Goal: Information Seeking & Learning: Understand process/instructions

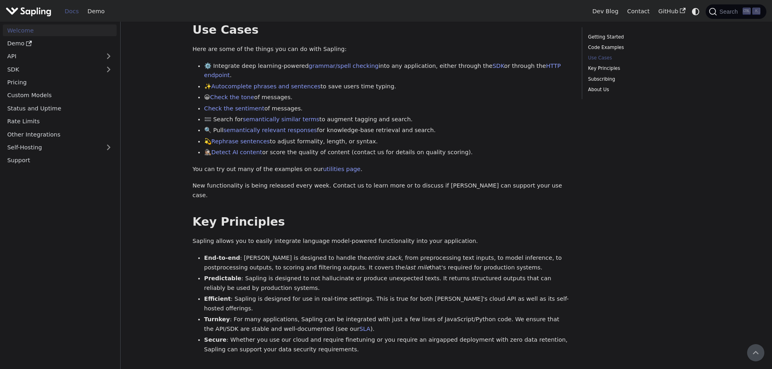
scroll to position [192, 0]
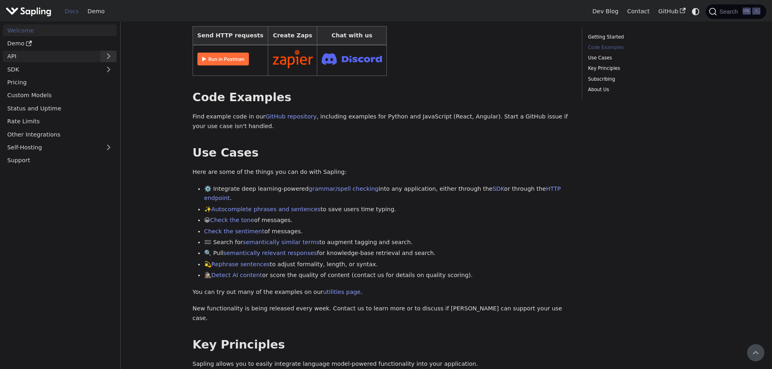
click at [115, 54] on button "Expand sidebar category 'API'" at bounding box center [108, 57] width 16 height 12
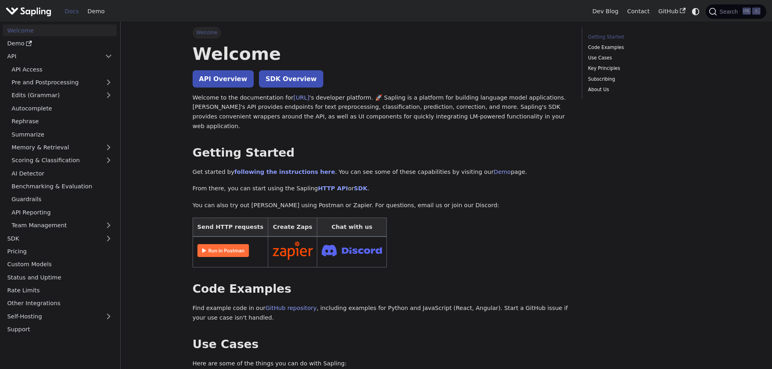
scroll to position [0, 0]
click at [613, 48] on link "Code Examples" at bounding box center [642, 48] width 109 height 8
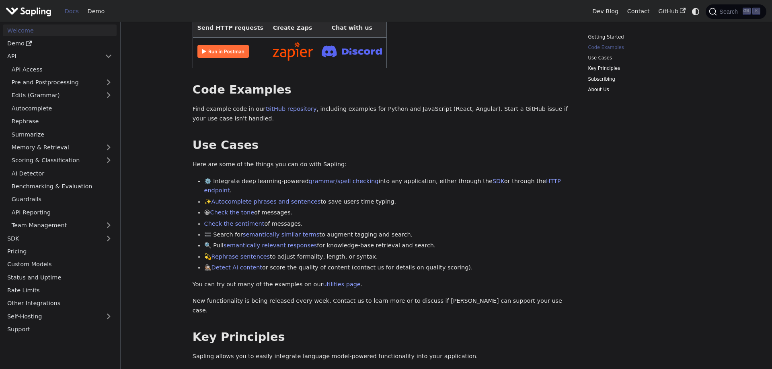
scroll to position [84, 0]
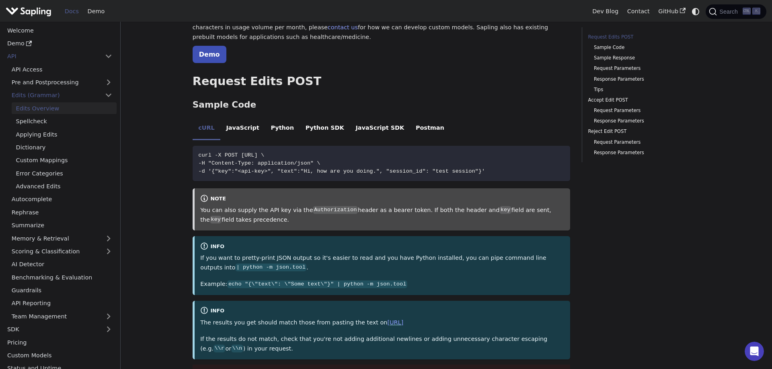
click at [420, 127] on ul "cURL JavaScript Python Python SDK JavaScript SDK Postman" at bounding box center [382, 129] width 378 height 23
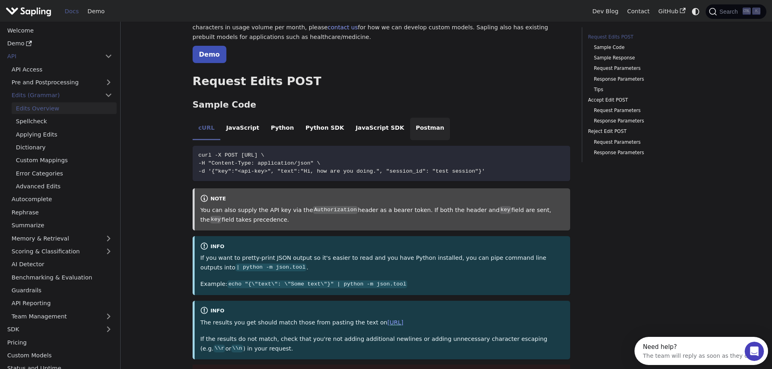
click at [410, 127] on li "Postman" at bounding box center [430, 129] width 40 height 23
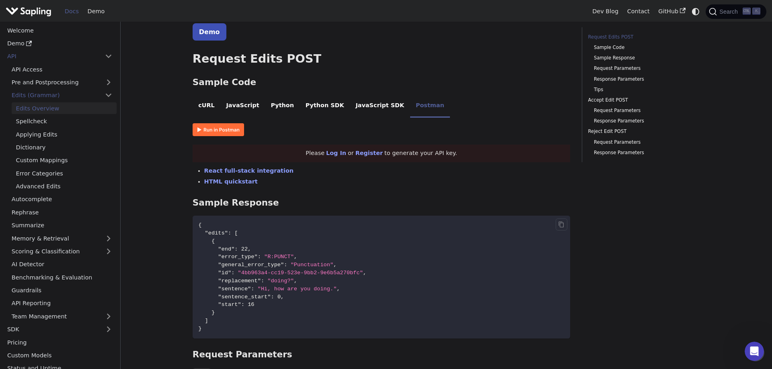
scroll to position [123, 0]
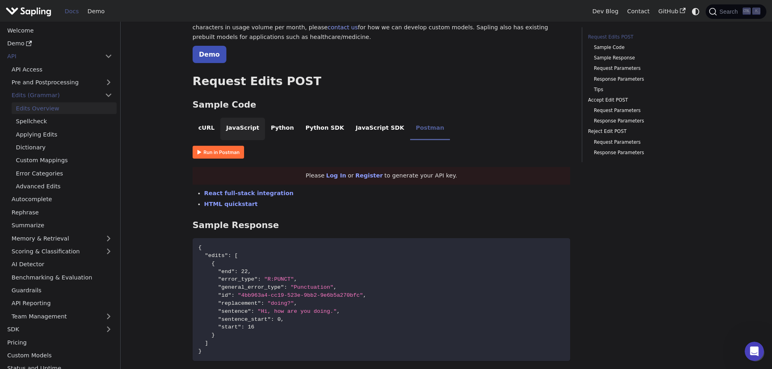
click at [251, 129] on li "JavaScript" at bounding box center [242, 129] width 45 height 23
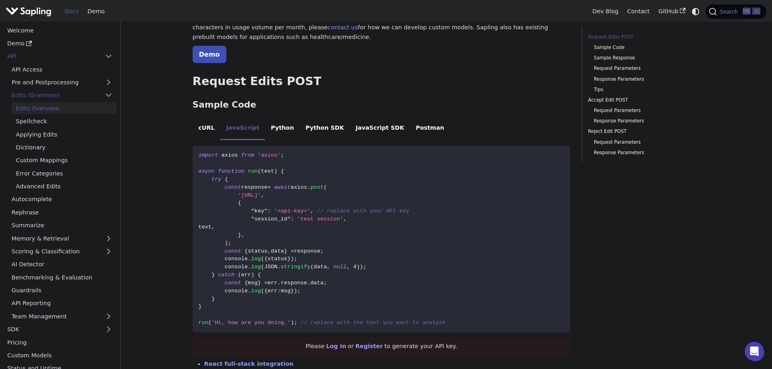
click at [38, 10] on img "Main" at bounding box center [29, 12] width 46 height 12
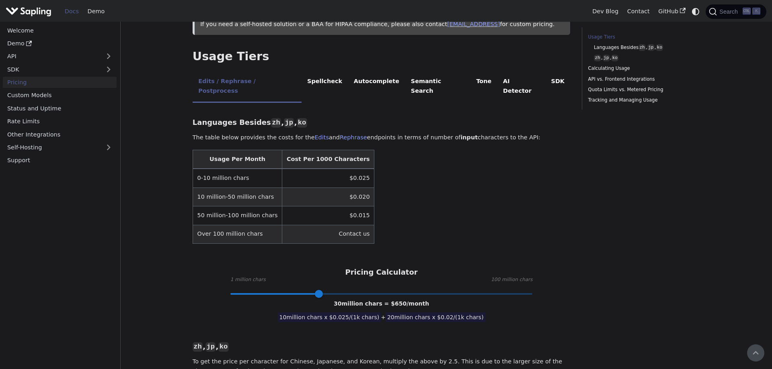
scroll to position [122, 0]
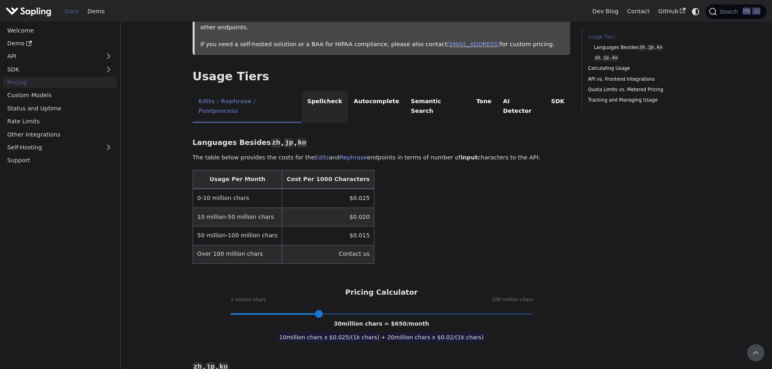
click at [307, 93] on li "Spellcheck" at bounding box center [324, 107] width 47 height 32
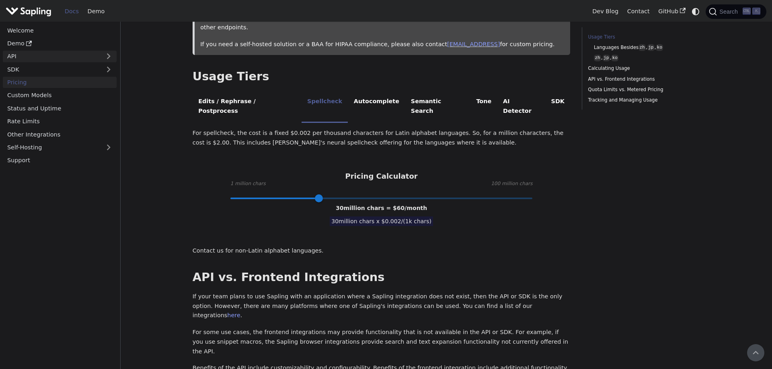
click at [100, 55] on link "API" at bounding box center [52, 57] width 98 height 12
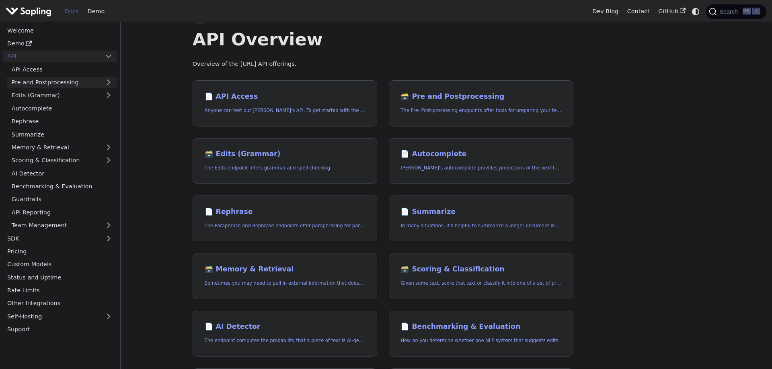
scroll to position [41, 0]
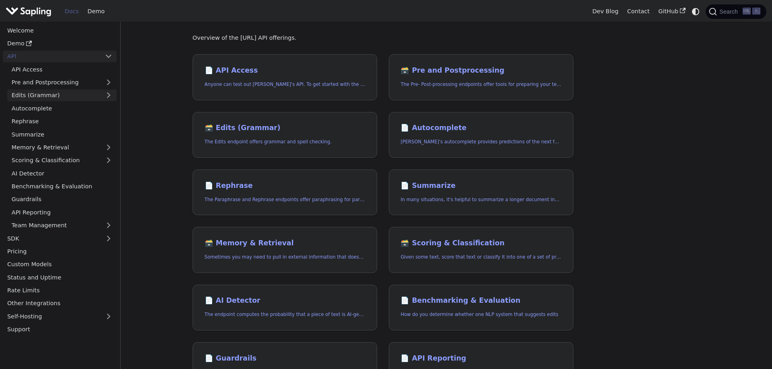
click at [115, 92] on link "Edits (Grammar)" at bounding box center [61, 96] width 109 height 12
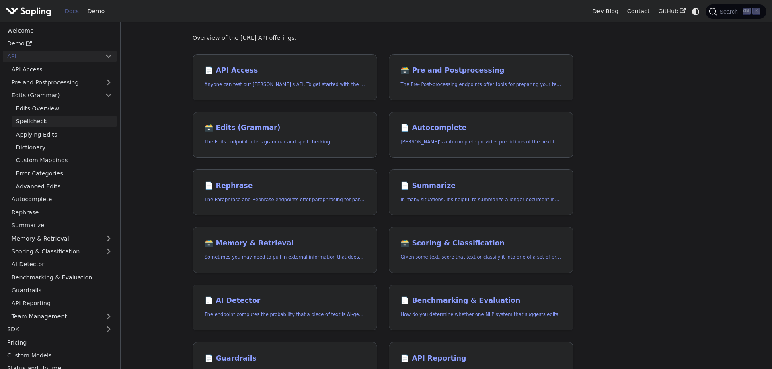
click at [53, 124] on link "Spellcheck" at bounding box center [64, 122] width 105 height 12
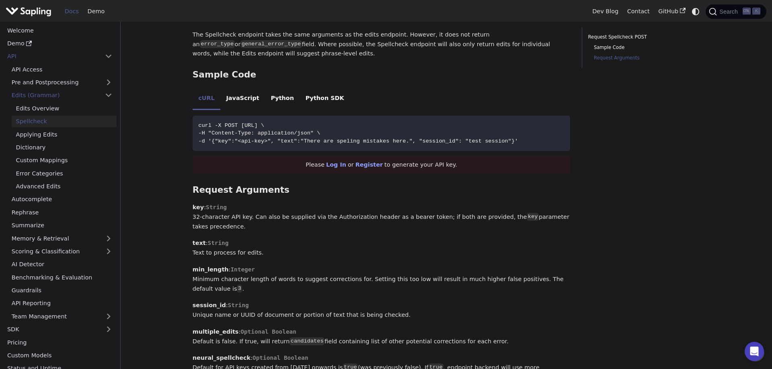
scroll to position [369, 0]
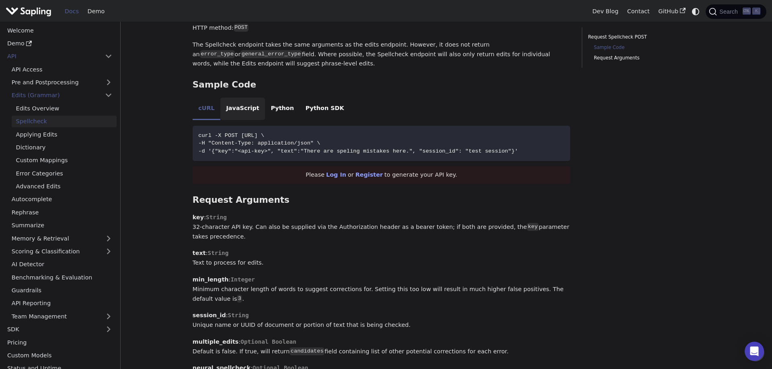
click at [244, 112] on li "JavaScript" at bounding box center [242, 109] width 45 height 23
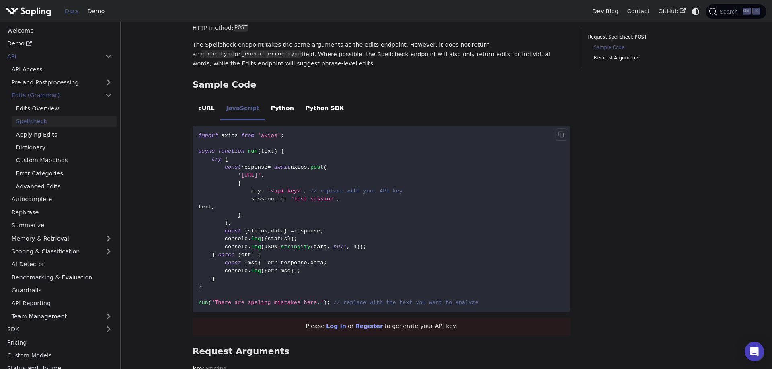
drag, startPoint x: 238, startPoint y: 181, endPoint x: 361, endPoint y: 179, distance: 123.0
click at [261, 178] on span "'[URL]'" at bounding box center [249, 175] width 23 height 6
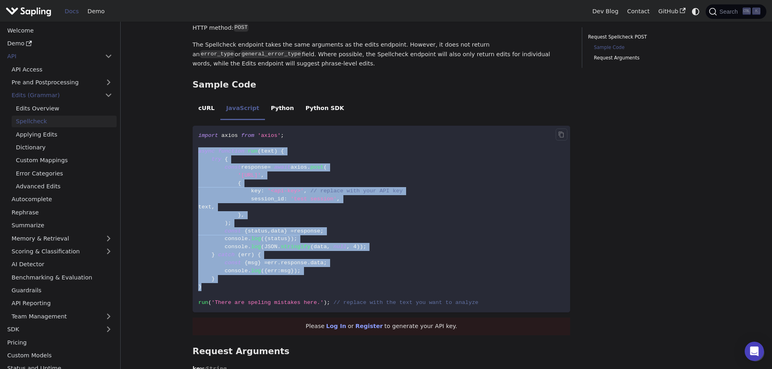
drag, startPoint x: 196, startPoint y: 156, endPoint x: 284, endPoint y: 294, distance: 163.4
click at [284, 294] on code "import axios from 'axios' ; async function run ( text ) { try { const response …" at bounding box center [382, 219] width 378 height 187
click at [303, 266] on span "response" at bounding box center [294, 263] width 27 height 6
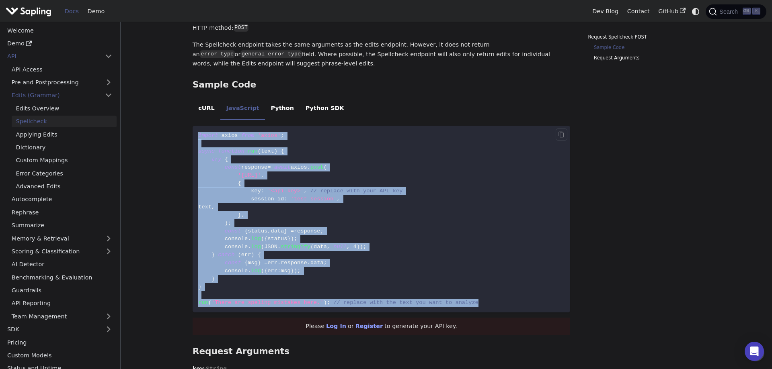
drag, startPoint x: 464, startPoint y: 308, endPoint x: 191, endPoint y: 138, distance: 321.2
click at [193, 138] on pre "import axios from 'axios' ; async function run ( text ) { try { const response …" at bounding box center [382, 219] width 378 height 187
copy code "import axios from 'axios' ; async function run ( text ) { try { const response …"
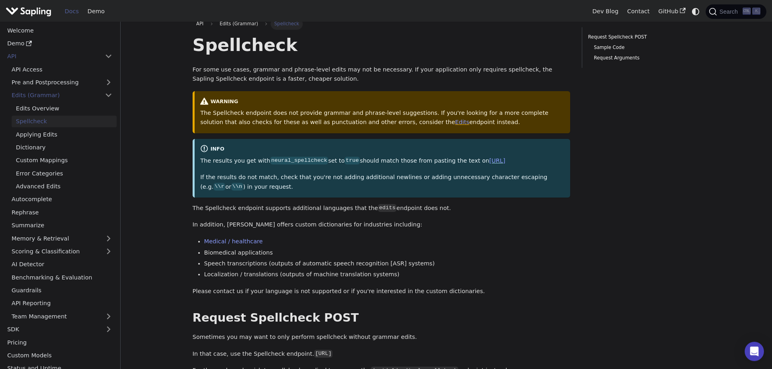
scroll to position [0, 0]
